Goal: Task Accomplishment & Management: Use online tool/utility

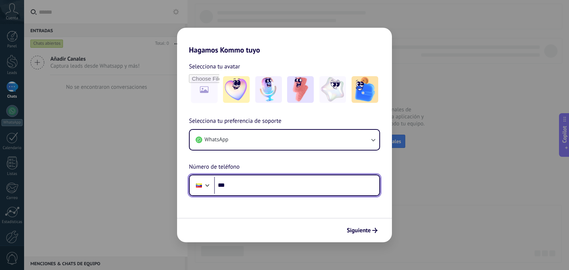
click at [196, 187] on div at bounding box center [199, 186] width 6 height 4
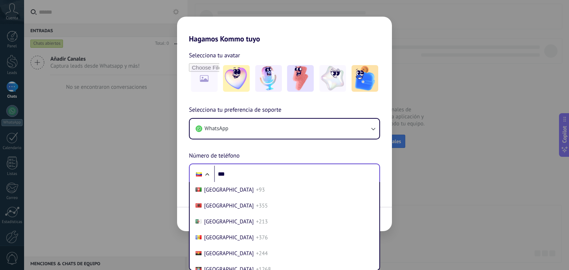
scroll to position [3223, 0]
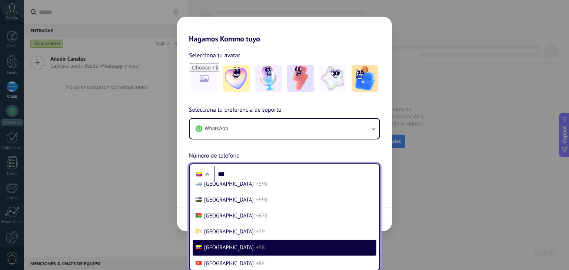
click at [204, 172] on span "[GEOGRAPHIC_DATA]" at bounding box center [229, 168] width 50 height 7
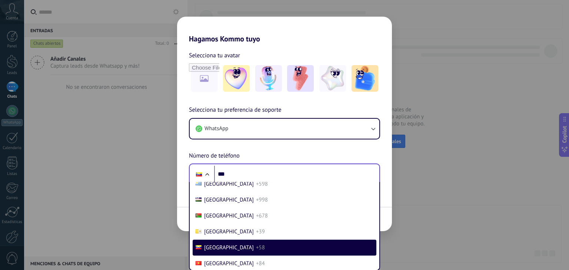
scroll to position [0, 0]
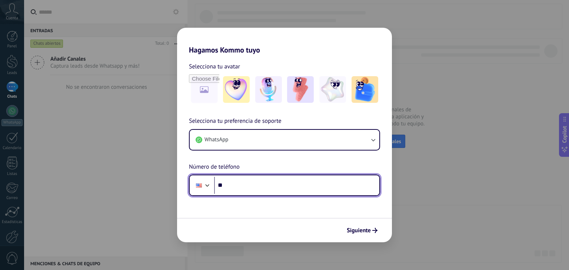
click at [236, 187] on input "***" at bounding box center [296, 185] width 165 height 17
type input "**********"
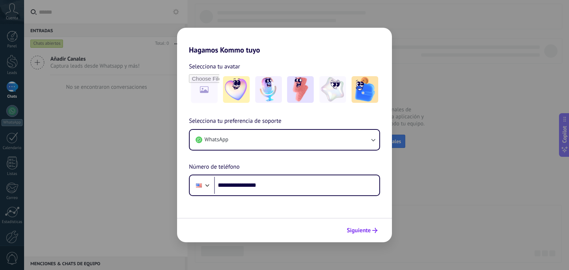
click at [366, 226] on button "Siguiente" at bounding box center [361, 230] width 37 height 13
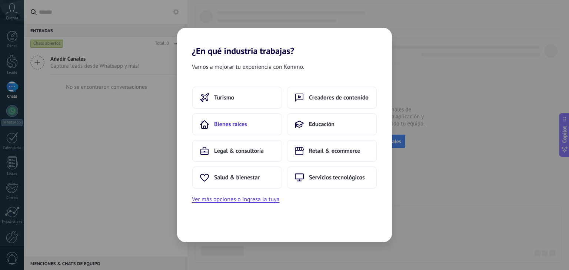
click at [220, 124] on span "Bienes raíces" at bounding box center [230, 124] width 33 height 7
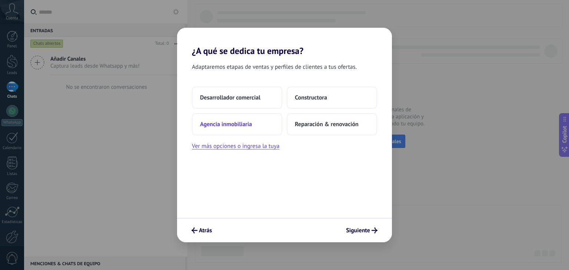
click at [221, 125] on span "Agencia inmobiliaria" at bounding box center [226, 124] width 52 height 7
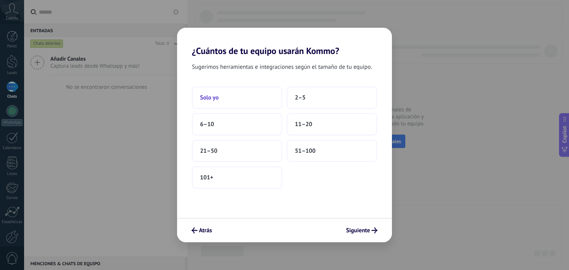
click at [215, 100] on span "Solo yo" at bounding box center [209, 97] width 19 height 7
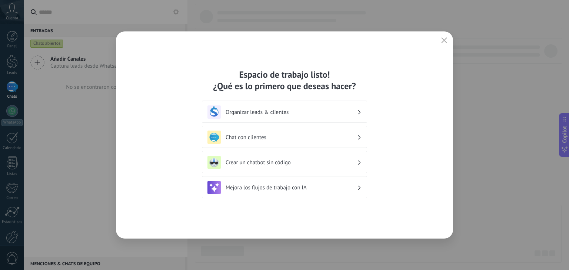
click at [251, 114] on h3 "Organizar leads & clientes" at bounding box center [291, 112] width 131 height 7
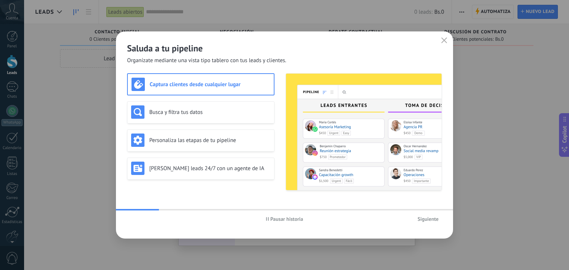
click at [424, 221] on span "Siguiente" at bounding box center [427, 219] width 21 height 5
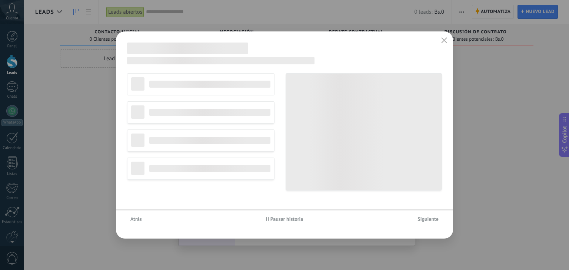
click at [424, 221] on span "Siguiente" at bounding box center [427, 219] width 21 height 5
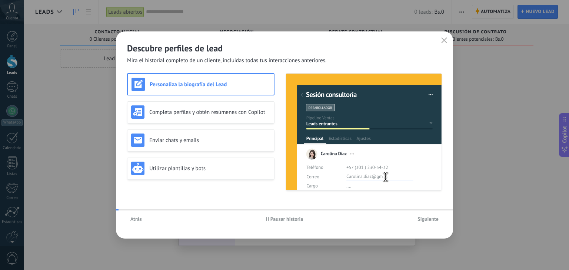
click at [424, 221] on span "Siguiente" at bounding box center [427, 219] width 21 height 5
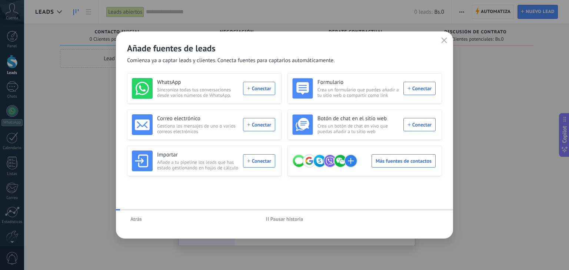
click at [424, 221] on div "Atrás Pausar historia" at bounding box center [284, 219] width 337 height 17
click at [448, 38] on button "button" at bounding box center [444, 41] width 10 height 10
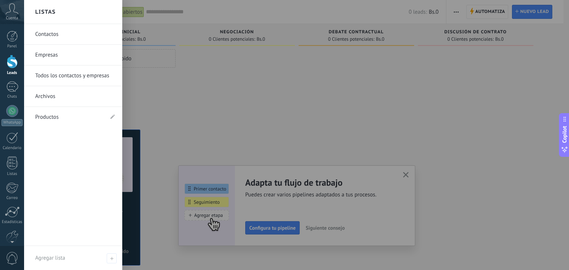
click at [12, 11] on icon at bounding box center [12, 8] width 13 height 11
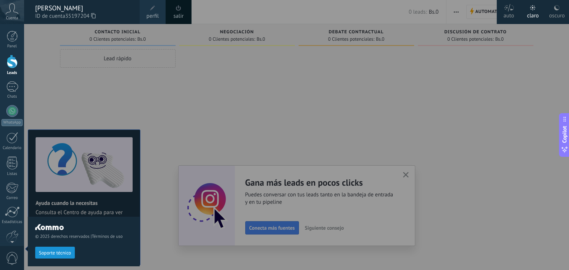
click at [12, 11] on icon at bounding box center [12, 8] width 13 height 11
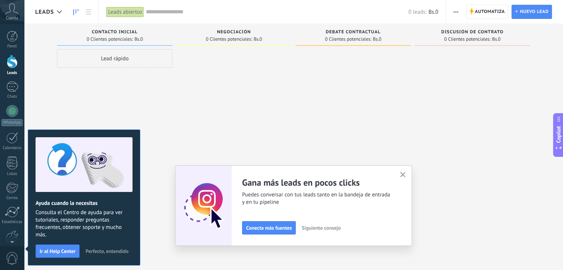
click at [210, 91] on div at bounding box center [234, 136] width 116 height 174
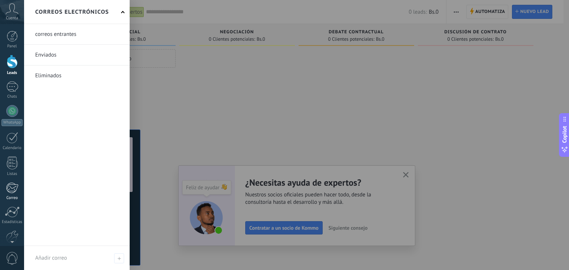
click at [11, 193] on div at bounding box center [12, 188] width 12 height 11
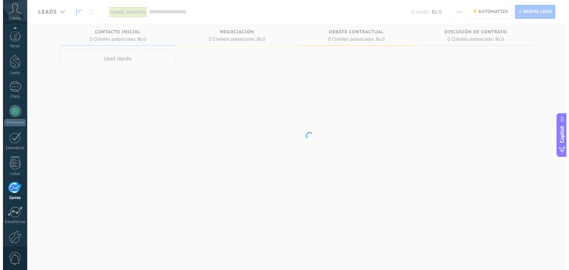
scroll to position [37, 0]
